Goal: Task Accomplishment & Management: Complete application form

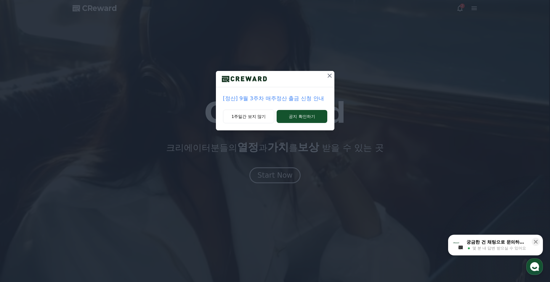
click at [259, 118] on button "1주일간 보지 않기" at bounding box center [249, 117] width 52 height 14
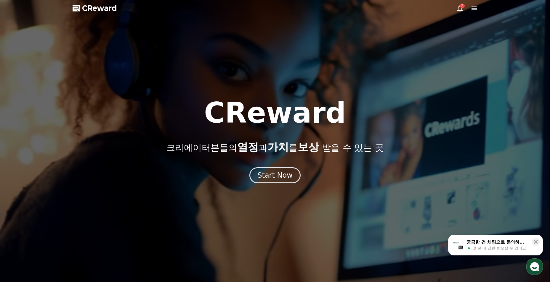
click at [461, 7] on div "2" at bounding box center [462, 6] width 5 height 5
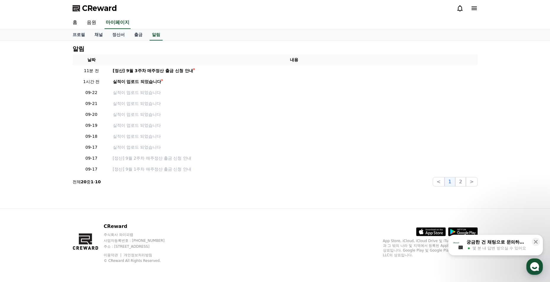
click at [87, 33] on link "프로필" at bounding box center [79, 34] width 22 height 11
select select "**********"
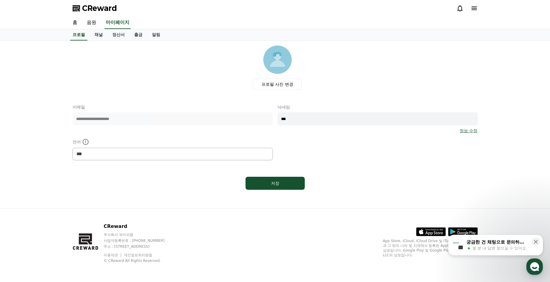
click at [97, 33] on link "채널" at bounding box center [99, 34] width 18 height 11
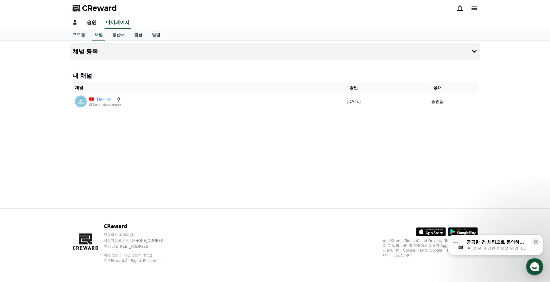
click at [94, 21] on link "음원" at bounding box center [91, 23] width 19 height 12
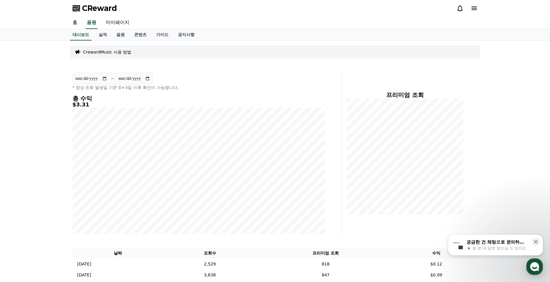
click at [144, 34] on link "콘텐츠" at bounding box center [140, 34] width 22 height 11
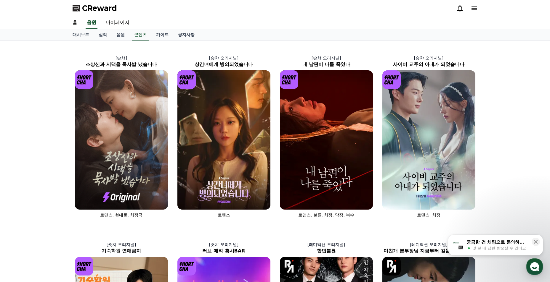
click at [443, 169] on img at bounding box center [428, 139] width 93 height 139
select select
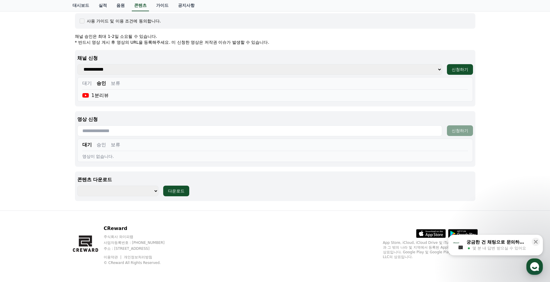
scroll to position [219, 0]
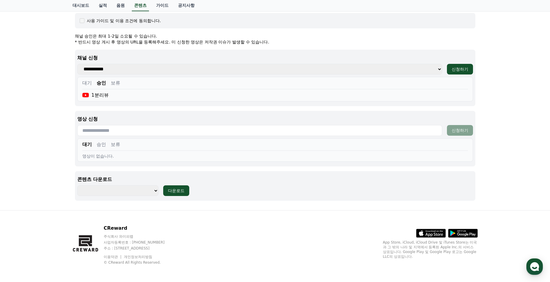
drag, startPoint x: 106, startPoint y: 130, endPoint x: 116, endPoint y: 129, distance: 9.8
click at [106, 130] on input "text" at bounding box center [259, 130] width 365 height 11
paste input "**********"
type input "**********"
click at [456, 128] on div "신청하기" at bounding box center [459, 131] width 17 height 6
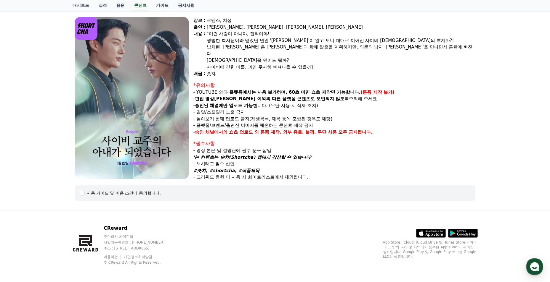
select select
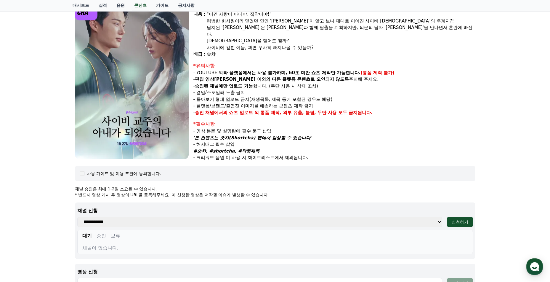
scroll to position [165, 0]
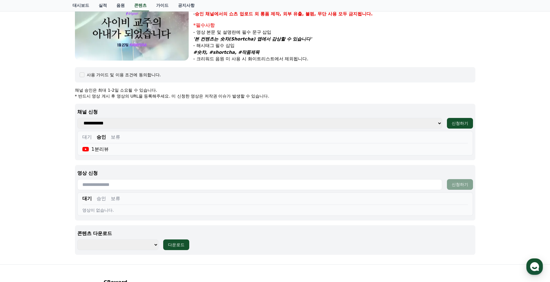
click at [99, 199] on button "승인" at bounding box center [101, 198] width 9 height 7
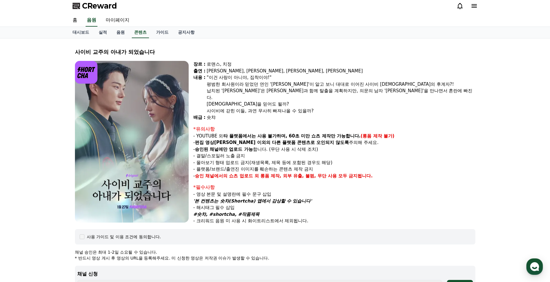
scroll to position [0, 0]
